Goal: Information Seeking & Learning: Learn about a topic

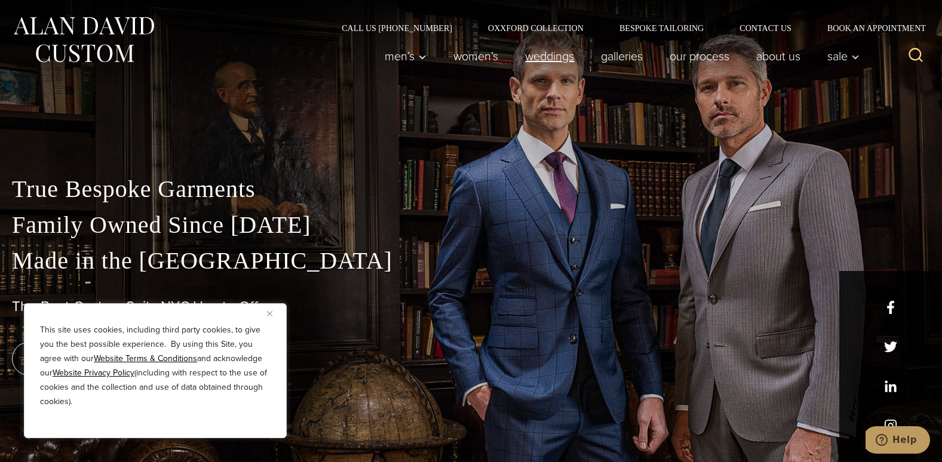
click at [559, 64] on link "weddings" at bounding box center [550, 56] width 76 height 24
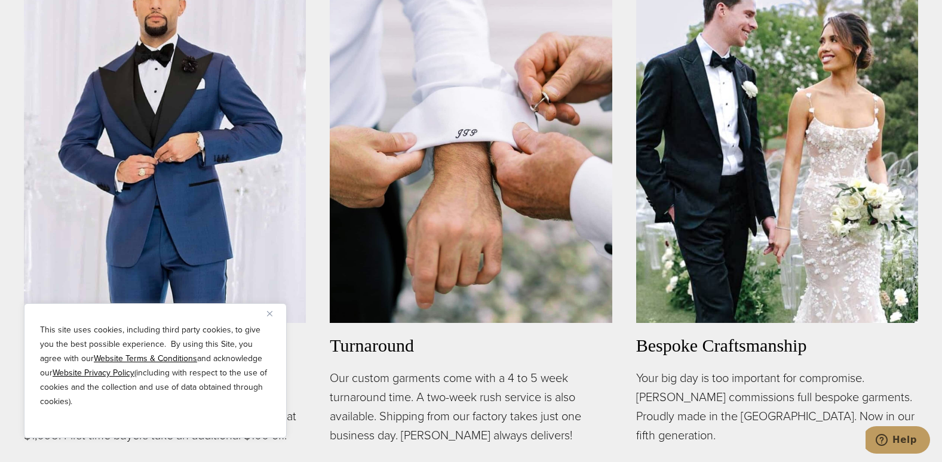
scroll to position [774, 0]
click at [269, 313] on img "Close" at bounding box center [269, 313] width 5 height 5
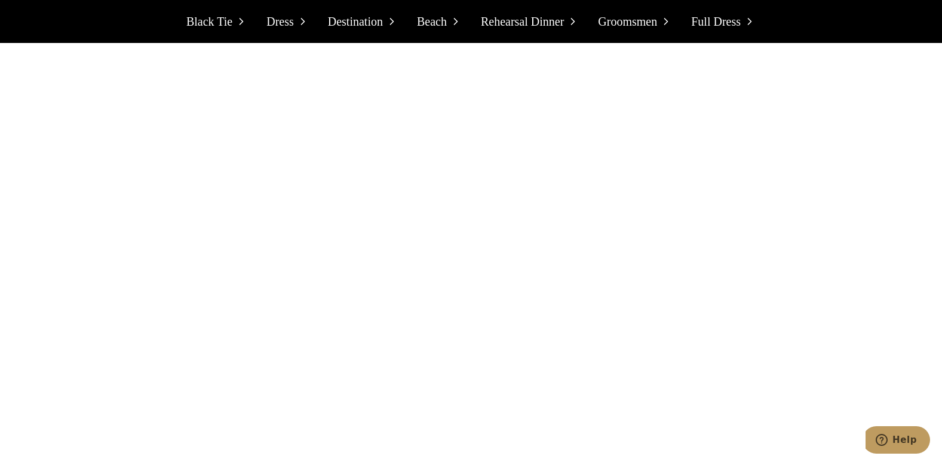
scroll to position [4105, 0]
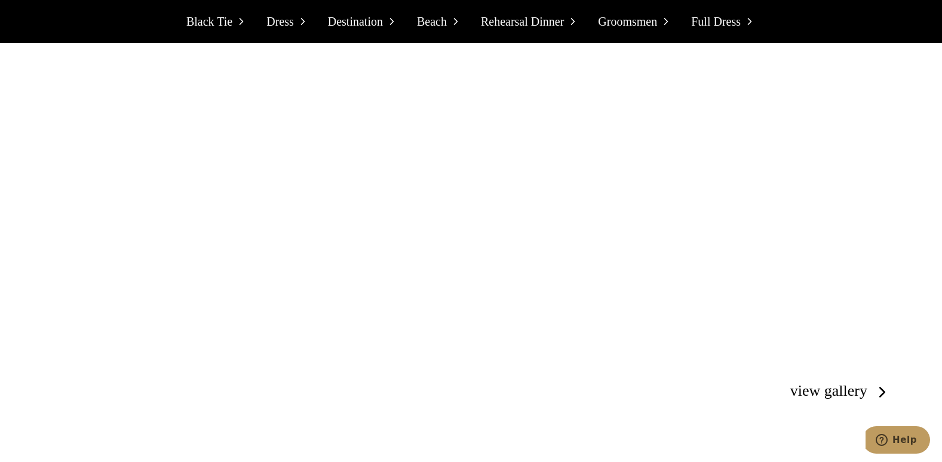
scroll to position [2086, 0]
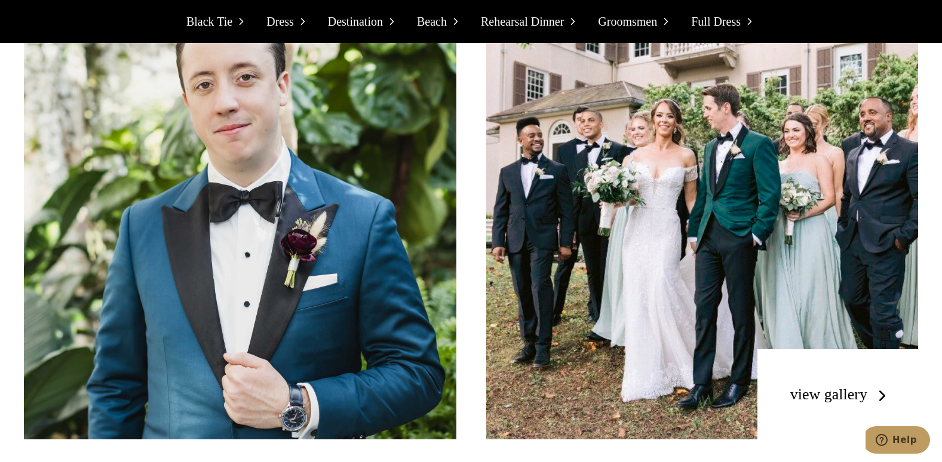
click at [226, 25] on span "Black Tie" at bounding box center [209, 21] width 46 height 19
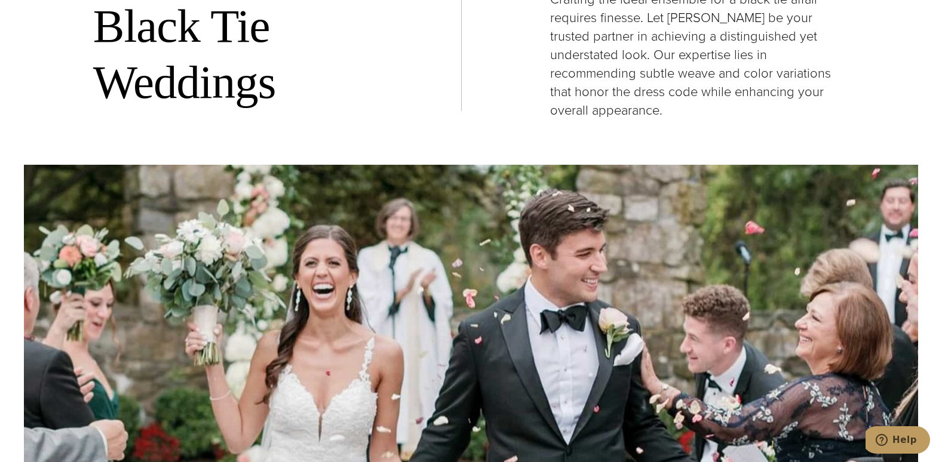
scroll to position [1400, 0]
